Goal: Information Seeking & Learning: Learn about a topic

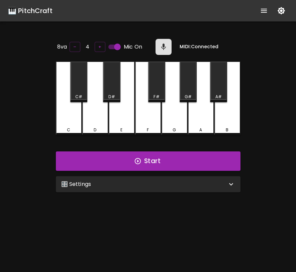
click at [209, 186] on div "🎛️ Settings" at bounding box center [144, 184] width 166 height 8
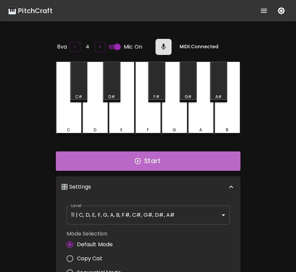
click at [206, 168] on button "Start" at bounding box center [148, 160] width 185 height 19
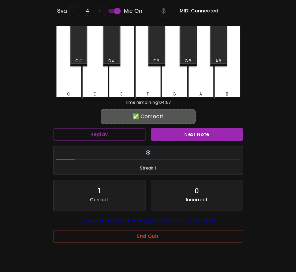
scroll to position [52, 0]
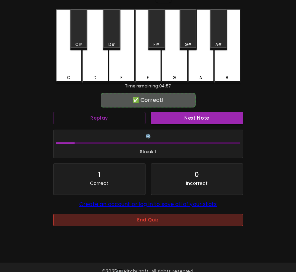
click at [134, 220] on button "End Quiz" at bounding box center [148, 220] width 190 height 12
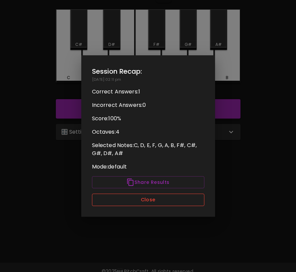
click at [137, 203] on button "Close" at bounding box center [148, 200] width 113 height 12
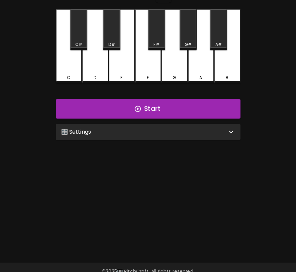
click at [129, 138] on div "🎛️ Settings" at bounding box center [148, 132] width 185 height 16
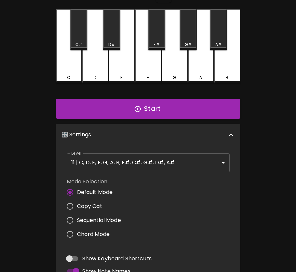
click at [99, 208] on span "Copy Cat" at bounding box center [89, 206] width 25 height 8
click at [77, 208] on input "Copy Cat" at bounding box center [70, 206] width 14 height 14
radio input "true"
click at [146, 105] on button "Start" at bounding box center [148, 108] width 185 height 19
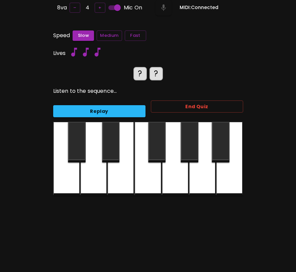
scroll to position [38, 0]
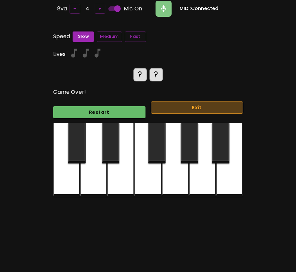
click at [166, 107] on button "Exit" at bounding box center [197, 107] width 92 height 12
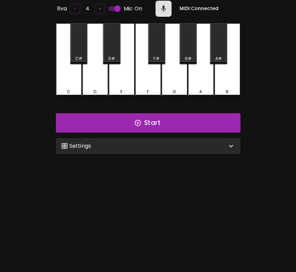
click at [161, 145] on div "🎛️ Settings" at bounding box center [144, 146] width 166 height 8
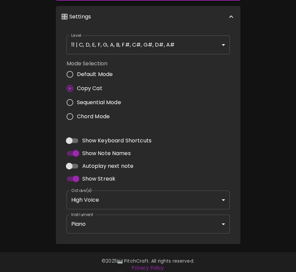
scroll to position [170, 0]
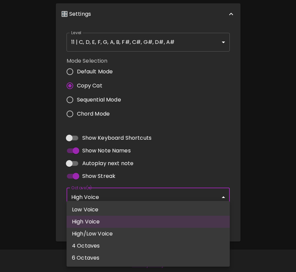
click at [97, 198] on body "🎹 PitchCraft About Badges Log In 8va – 4 + Mic On MIDI: Connected C C# D D# E F…" at bounding box center [148, 52] width 296 height 444
click at [104, 233] on li "High/Low Voice" at bounding box center [148, 234] width 163 height 12
type input "3,4"
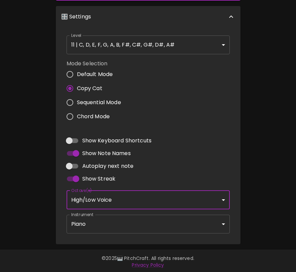
scroll to position [0, 0]
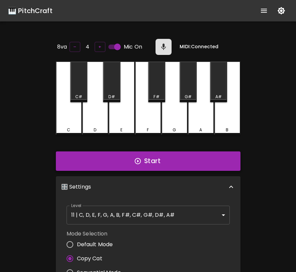
click at [128, 154] on button "Start" at bounding box center [148, 160] width 185 height 19
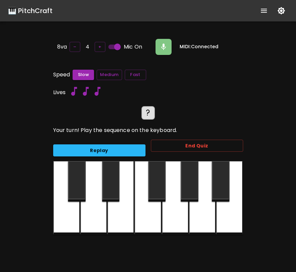
click at [205, 209] on div at bounding box center [202, 198] width 27 height 74
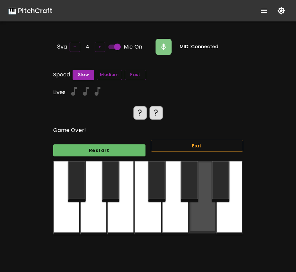
click at [205, 209] on div at bounding box center [202, 197] width 27 height 72
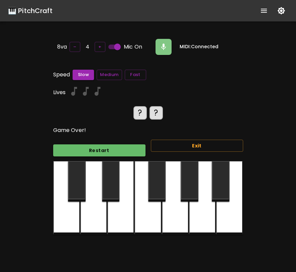
click at [115, 197] on div at bounding box center [111, 181] width 18 height 41
click at [131, 153] on button "Restart" at bounding box center [99, 150] width 92 height 12
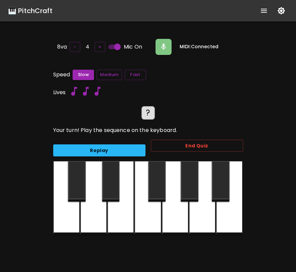
click at [128, 208] on div at bounding box center [120, 198] width 27 height 74
click at [162, 46] on icon "button" at bounding box center [163, 47] width 5 height 6
click at [127, 203] on div at bounding box center [120, 198] width 27 height 74
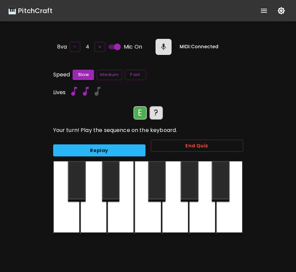
click at [80, 190] on div at bounding box center [77, 181] width 18 height 41
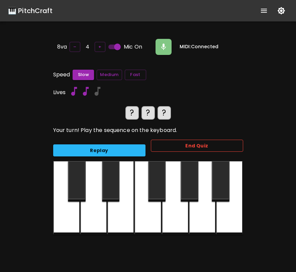
click at [167, 145] on button "End Quiz" at bounding box center [197, 146] width 92 height 12
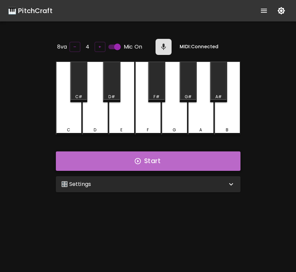
click at [145, 166] on button "Start" at bounding box center [148, 160] width 185 height 19
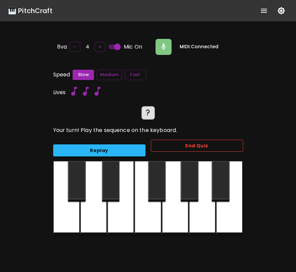
click at [168, 147] on button "End Quiz" at bounding box center [197, 146] width 92 height 12
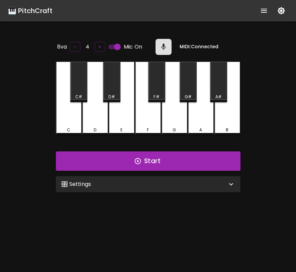
click at [151, 187] on div "🎛️ Settings" at bounding box center [148, 184] width 185 height 16
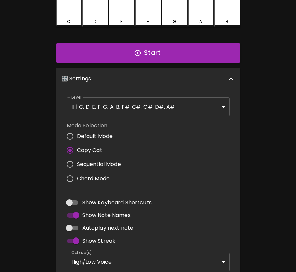
scroll to position [170, 0]
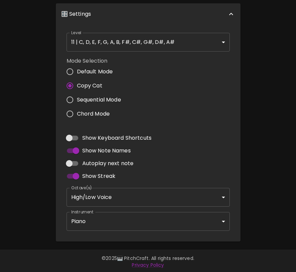
click at [144, 216] on body "🎹 PitchCraft About Badges Log In 8va – 4 + Mic On MIDI: Connected C C# D D# E F…" at bounding box center [148, 52] width 296 height 444
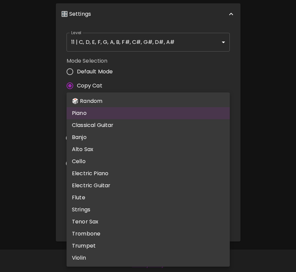
click at [253, 176] on div at bounding box center [148, 136] width 296 height 272
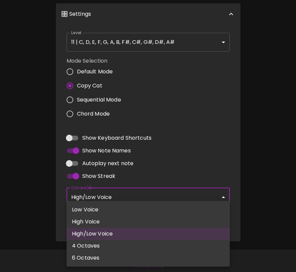
click at [181, 197] on body "🎹 PitchCraft About Badges Log In 8va – 4 + Mic On MIDI: Connected C C# D D# E F…" at bounding box center [148, 52] width 296 height 444
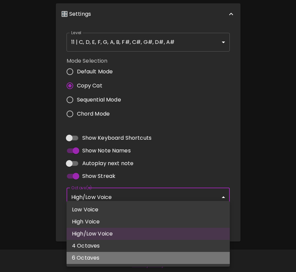
click at [157, 258] on li "6 Octaves" at bounding box center [148, 258] width 163 height 12
type input "1,2,3,4,5,6"
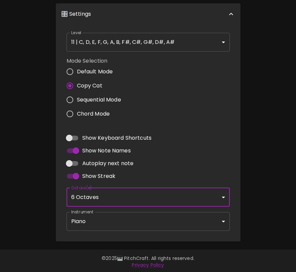
scroll to position [0, 0]
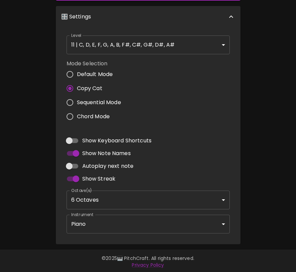
click at [236, 127] on div "Level 11 | C, D, E, F, G, A, B, F#, C#, G#, D#, A# 21 Level Mode Selection Defa…" at bounding box center [148, 135] width 185 height 217
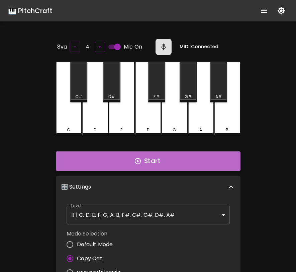
click at [211, 154] on button "Start" at bounding box center [148, 160] width 185 height 19
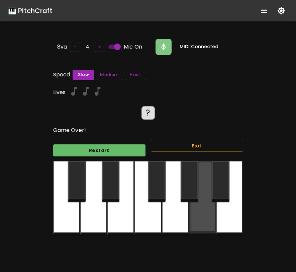
click at [200, 208] on div at bounding box center [202, 197] width 27 height 72
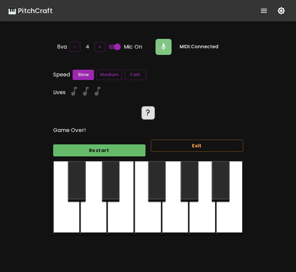
click at [200, 208] on div at bounding box center [202, 198] width 27 height 74
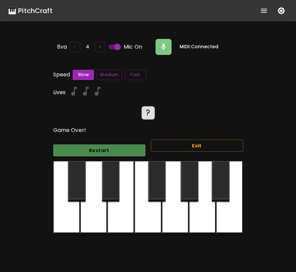
click at [122, 148] on button "Restart" at bounding box center [99, 150] width 92 height 12
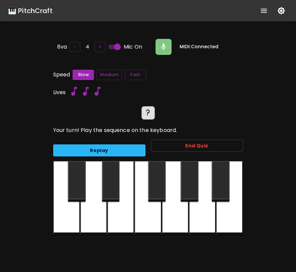
click at [160, 186] on div at bounding box center [157, 181] width 18 height 41
click at [164, 51] on button "button" at bounding box center [164, 47] width 16 height 16
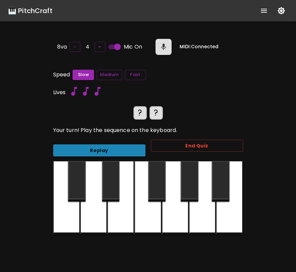
click at [127, 144] on button "Replay" at bounding box center [99, 150] width 92 height 12
click at [128, 144] on button "Replay" at bounding box center [99, 150] width 92 height 12
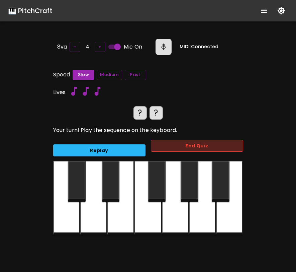
click at [200, 144] on button "End Quiz" at bounding box center [197, 146] width 92 height 12
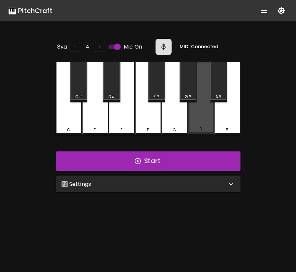
click at [189, 126] on div "A" at bounding box center [201, 129] width 25 height 6
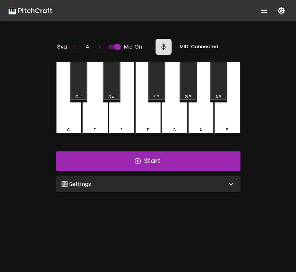
click at [191, 156] on button "Start" at bounding box center [148, 160] width 185 height 19
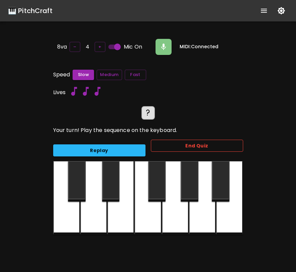
click at [229, 147] on button "End Quiz" at bounding box center [197, 146] width 92 height 12
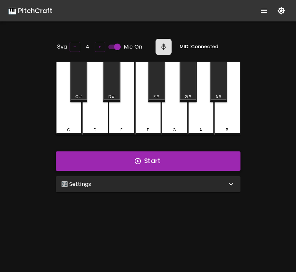
click at [208, 167] on button "Start" at bounding box center [148, 160] width 185 height 19
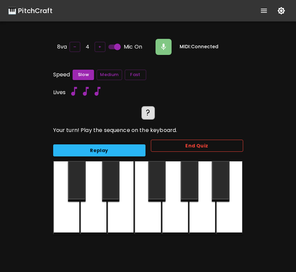
click at [223, 142] on button "End Quiz" at bounding box center [197, 146] width 92 height 12
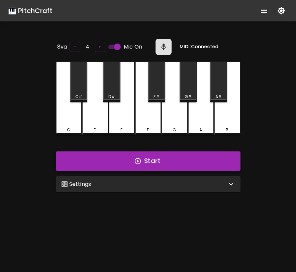
click at [170, 158] on button "Start" at bounding box center [148, 160] width 185 height 19
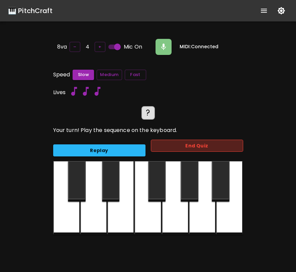
click at [181, 145] on button "End Quiz" at bounding box center [197, 146] width 92 height 12
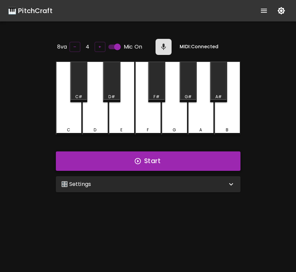
click at [160, 158] on button "Start" at bounding box center [148, 160] width 185 height 19
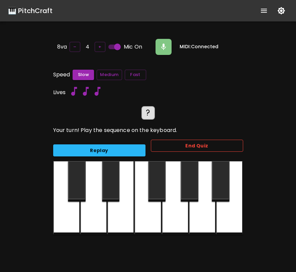
click at [169, 143] on button "End Quiz" at bounding box center [197, 146] width 92 height 12
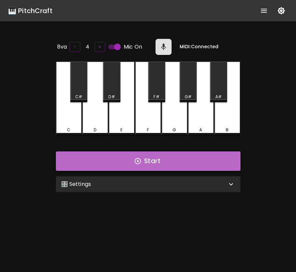
click at [174, 157] on button "Start" at bounding box center [148, 160] width 185 height 19
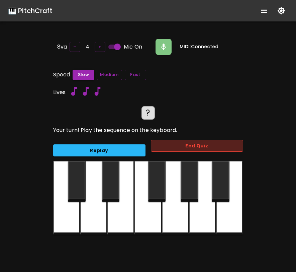
click at [171, 144] on button "End Quiz" at bounding box center [197, 146] width 92 height 12
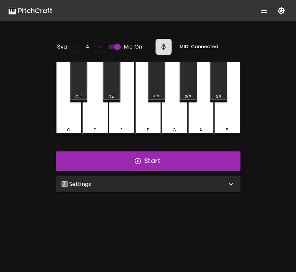
click at [161, 165] on button "Start" at bounding box center [148, 160] width 185 height 19
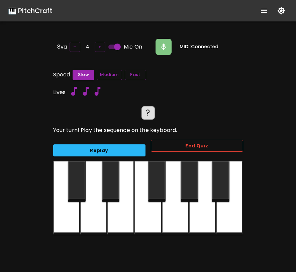
click at [221, 147] on button "End Quiz" at bounding box center [197, 146] width 92 height 12
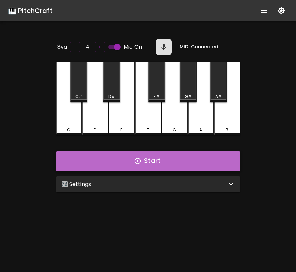
click at [202, 158] on button "Start" at bounding box center [148, 160] width 185 height 19
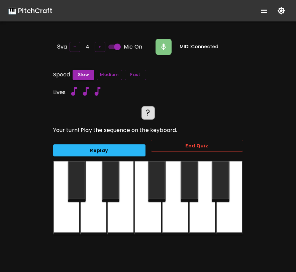
click at [223, 152] on div "End Quiz" at bounding box center [195, 147] width 98 height 27
click at [228, 145] on button "End Quiz" at bounding box center [197, 146] width 92 height 12
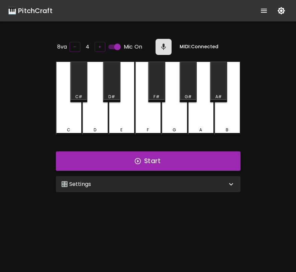
click at [204, 160] on button "Start" at bounding box center [148, 160] width 185 height 19
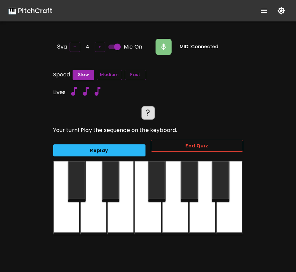
click at [207, 145] on button "End Quiz" at bounding box center [197, 146] width 92 height 12
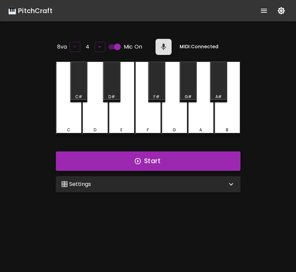
click at [151, 159] on button "Start" at bounding box center [148, 160] width 185 height 19
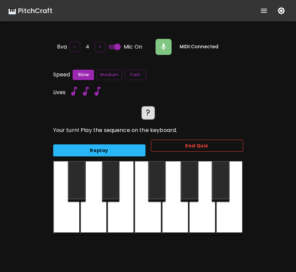
click at [177, 141] on button "End Quiz" at bounding box center [197, 146] width 92 height 12
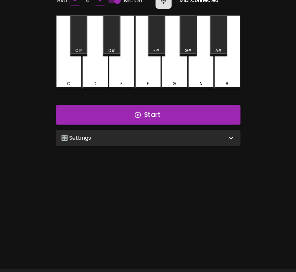
scroll to position [55, 0]
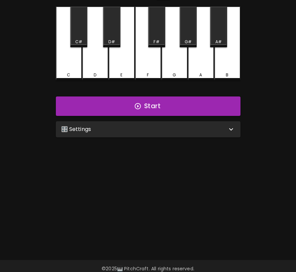
click at [175, 130] on div "🎛️ Settings" at bounding box center [144, 129] width 166 height 8
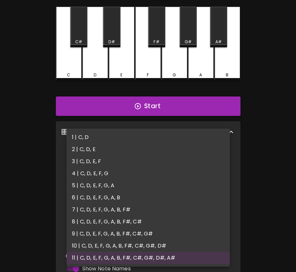
click at [129, 164] on body "🎹 PitchCraft About Badges Log In 8va – 4 + Mic On MIDI: Connected C C# D D# E F…" at bounding box center [148, 167] width 296 height 444
click at [130, 174] on li "4 | C, D, E, F, G" at bounding box center [148, 173] width 163 height 12
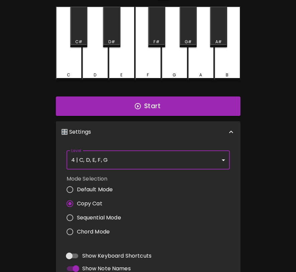
click at [110, 160] on body "🎹 PitchCraft About Badges Log In 8va – 4 + Mic On MIDI: Connected C C# D D# E F…" at bounding box center [148, 167] width 296 height 444
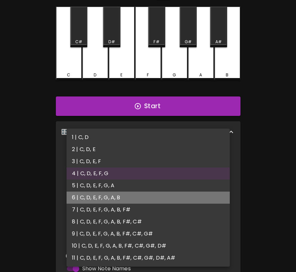
click at [108, 195] on li "6 | C, D, E, F, G, A, B" at bounding box center [148, 198] width 163 height 12
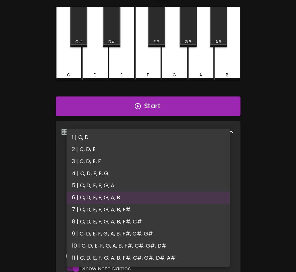
click at [129, 153] on body "🎹 PitchCraft About Badges Log In 8va – 4 + Mic On MIDI: Connected C C# D D# E F…" at bounding box center [148, 167] width 296 height 444
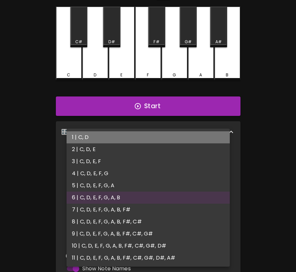
click at [128, 138] on li "1 | C, D" at bounding box center [148, 137] width 163 height 12
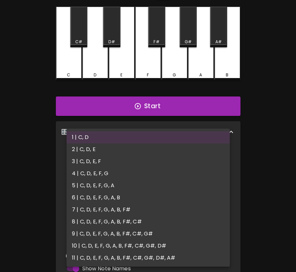
click at [127, 164] on body "🎹 PitchCraft About Badges Log In 8va – 4 + Mic On MIDI: Connected C C# D D# E F…" at bounding box center [148, 167] width 296 height 444
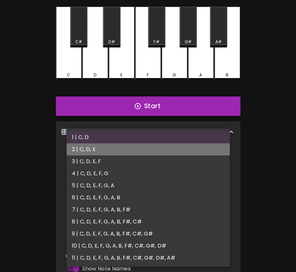
click at [125, 148] on li "2 | C, D, E" at bounding box center [148, 149] width 163 height 12
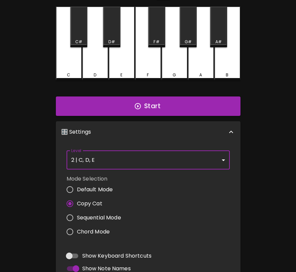
click at [141, 168] on div "Level 2 | C, D, E 3 Level" at bounding box center [148, 160] width 169 height 24
click at [142, 164] on body "🎹 PitchCraft About Badges Log In 8va – 4 + Mic On MIDI: Connected C C# D D# E F…" at bounding box center [148, 167] width 296 height 444
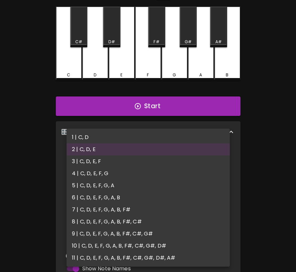
click at [142, 165] on li "3 | C, D, E, F" at bounding box center [148, 161] width 163 height 12
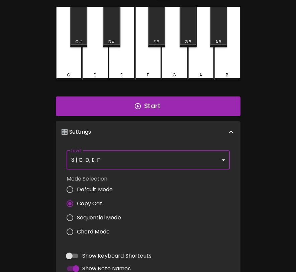
click at [143, 165] on body "🎹 PitchCraft About Badges Log In 8va – 4 + Mic On MIDI: Connected C C# D D# E F…" at bounding box center [148, 167] width 296 height 444
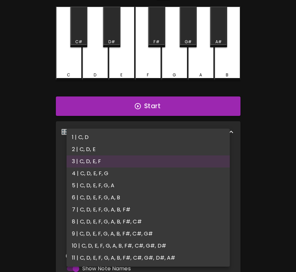
click at [139, 173] on li "4 | C, D, E, F, G" at bounding box center [148, 173] width 163 height 12
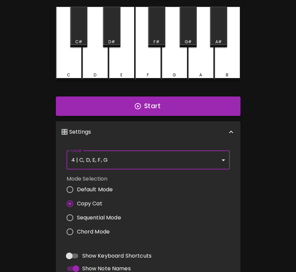
click at [207, 164] on body "🎹 PitchCraft About Badges Log In 8va – 4 + Mic On MIDI: Connected C C# D D# E F…" at bounding box center [148, 167] width 296 height 444
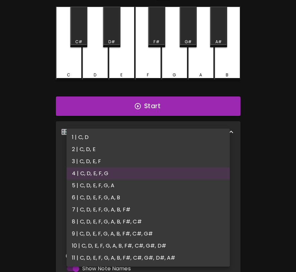
click at [180, 257] on li "11 | C, D, E, F, G, A, B, F#, C#, G#, D#, A#" at bounding box center [148, 258] width 163 height 12
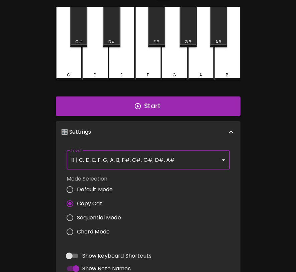
click at [192, 157] on body "🎹 PitchCraft About Badges Log In 8va – 4 + Mic On MIDI: Connected C C# D D# E F…" at bounding box center [148, 167] width 296 height 444
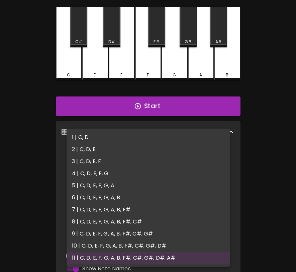
click at [170, 176] on li "4 | C, D, E, F, G" at bounding box center [148, 173] width 163 height 12
type input "7"
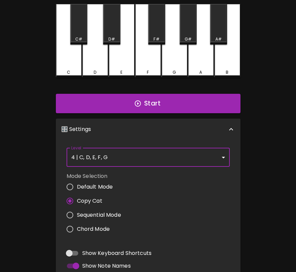
scroll to position [170, 0]
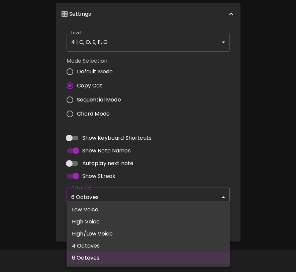
click at [185, 188] on body "🎹 PitchCraft About Badges Log In 8va – 4 + Mic On MIDI: Connected C C# D D# E F…" at bounding box center [148, 52] width 296 height 444
click at [170, 223] on li "High Voice" at bounding box center [148, 222] width 163 height 12
type input "4"
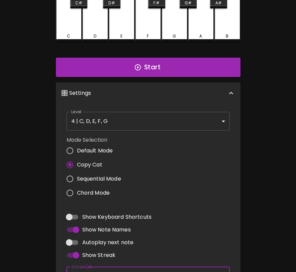
scroll to position [0, 0]
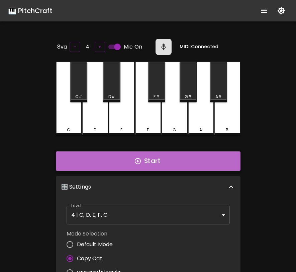
click at [202, 156] on button "Start" at bounding box center [148, 160] width 185 height 19
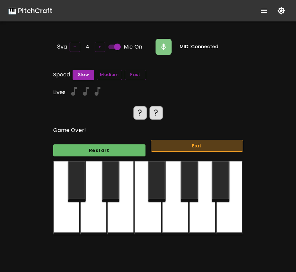
click at [227, 148] on button "Exit" at bounding box center [197, 146] width 92 height 12
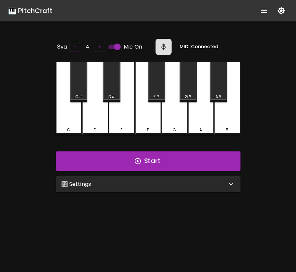
click at [219, 189] on div "🎛️ Settings" at bounding box center [148, 184] width 185 height 16
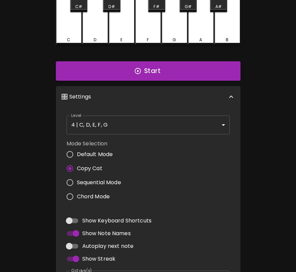
scroll to position [137, 0]
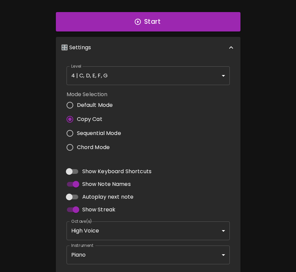
click at [106, 136] on label "Sequential Mode" at bounding box center [92, 133] width 58 height 14
click at [77, 136] on input "Sequential Mode" at bounding box center [70, 133] width 14 height 14
radio input "true"
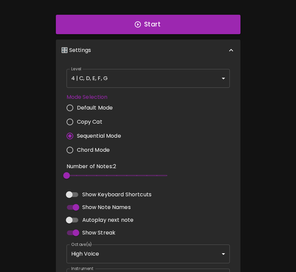
scroll to position [0, 0]
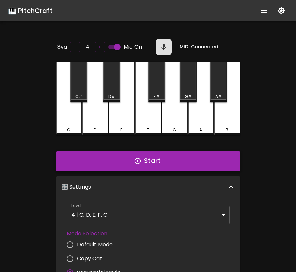
click at [161, 153] on button "Start" at bounding box center [148, 160] width 185 height 19
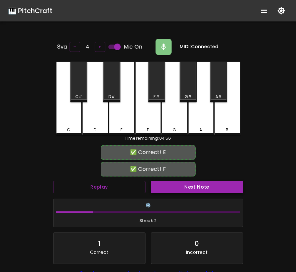
click at [197, 189] on button "Next Note" at bounding box center [197, 187] width 92 height 12
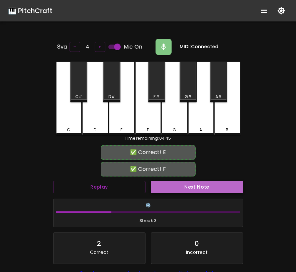
click at [197, 189] on button "Next Note" at bounding box center [197, 187] width 92 height 12
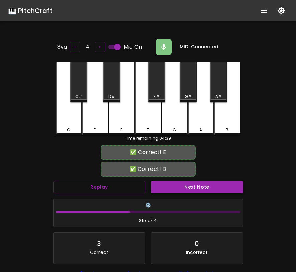
click at [197, 189] on button "Next Note" at bounding box center [197, 187] width 92 height 12
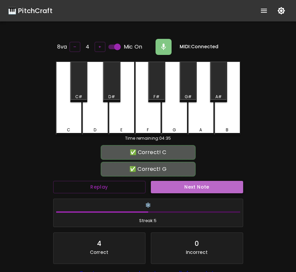
click at [197, 189] on button "Next Note" at bounding box center [197, 187] width 92 height 12
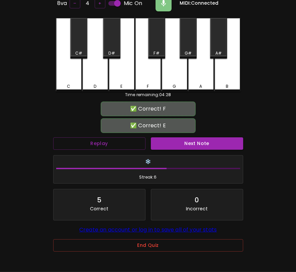
scroll to position [50, 0]
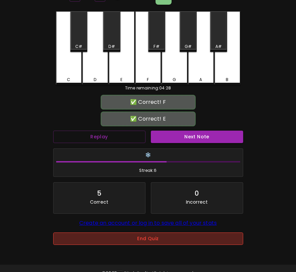
click at [158, 241] on button "End Quiz" at bounding box center [148, 238] width 190 height 12
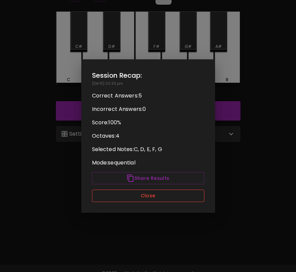
click at [171, 197] on button "Close" at bounding box center [148, 196] width 113 height 12
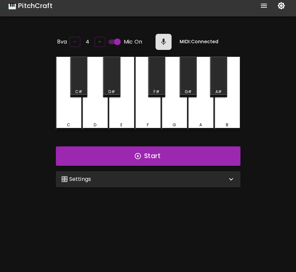
scroll to position [0, 0]
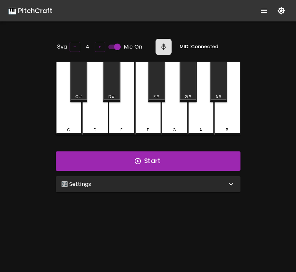
click at [177, 177] on div "🎛️ Settings" at bounding box center [148, 184] width 185 height 16
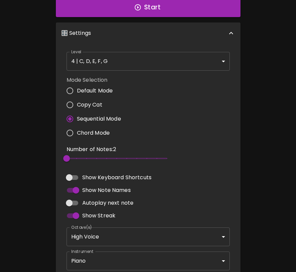
scroll to position [175, 0]
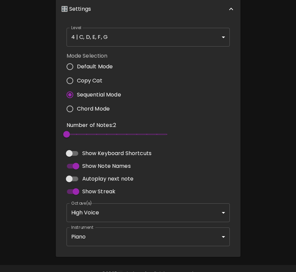
type input "7"
click at [119, 132] on span "2" at bounding box center [117, 134] width 100 height 10
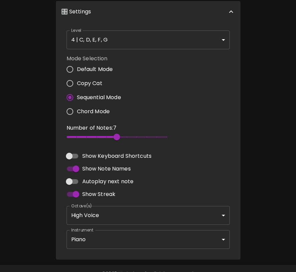
scroll to position [0, 0]
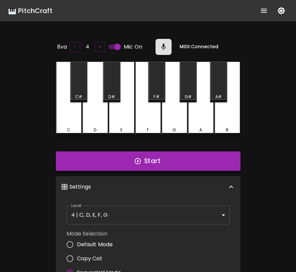
click at [172, 157] on button "Start" at bounding box center [148, 160] width 185 height 19
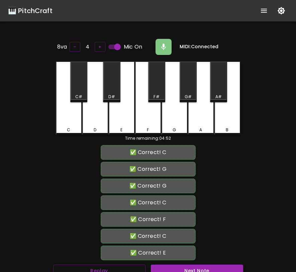
click at [117, 43] on input "Mic On" at bounding box center [117, 47] width 38 height 13
checkbox input "false"
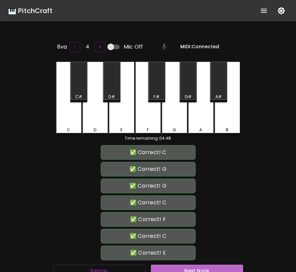
click at [208, 268] on button "Next Note" at bounding box center [197, 271] width 92 height 12
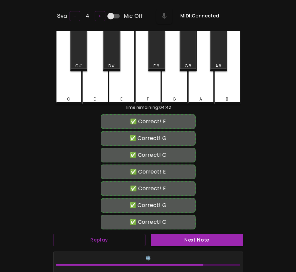
scroll to position [147, 0]
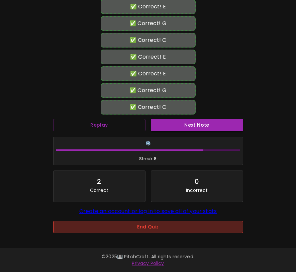
click at [209, 227] on button "End Quiz" at bounding box center [148, 227] width 190 height 12
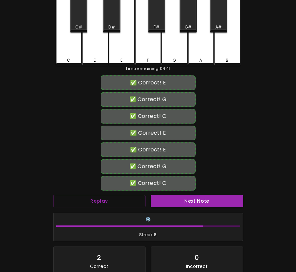
scroll to position [0, 0]
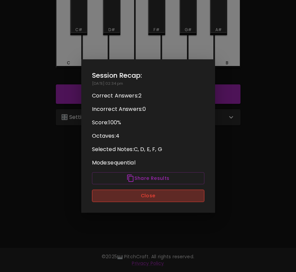
click at [196, 198] on button "Close" at bounding box center [148, 196] width 113 height 12
